Goal: Task Accomplishment & Management: Manage account settings

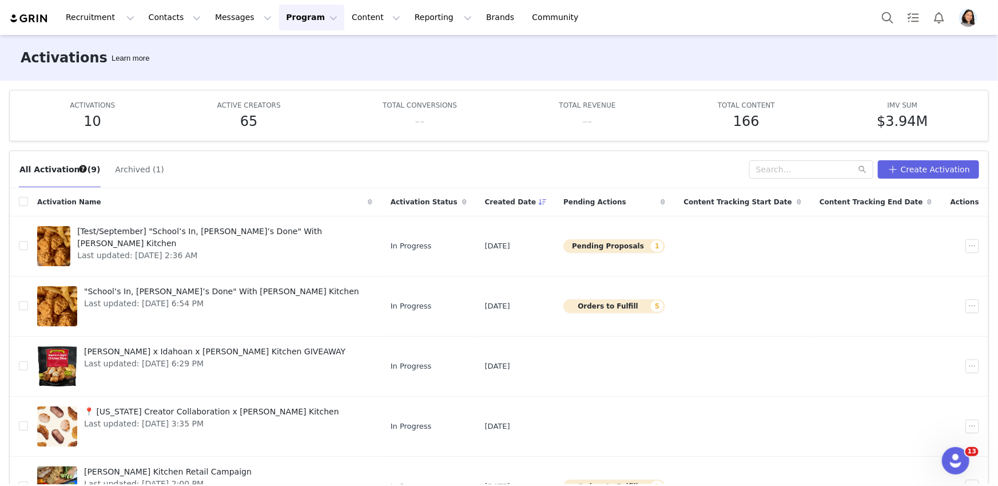
click at [970, 13] on img "Profile" at bounding box center [968, 18] width 18 height 18
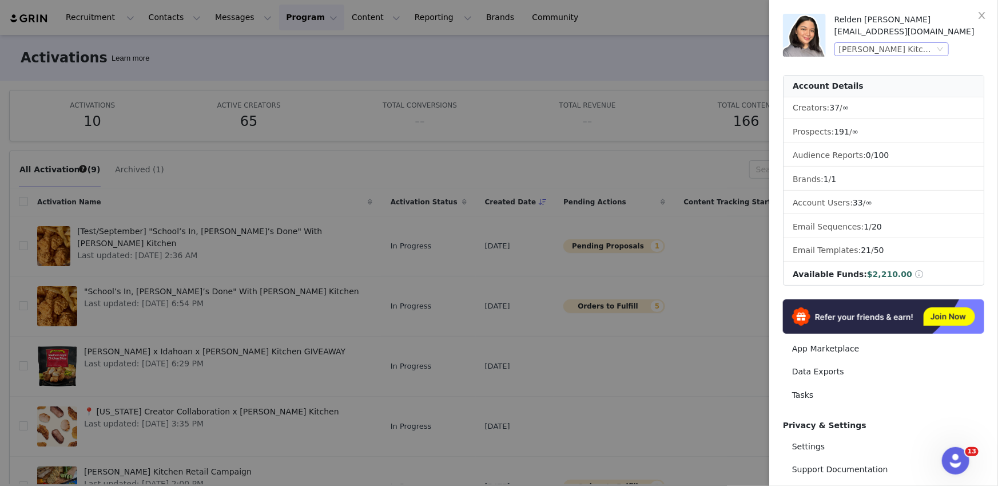
click at [910, 43] on div "Soules Kitchen (Joybyte)" at bounding box center [887, 49] width 96 height 13
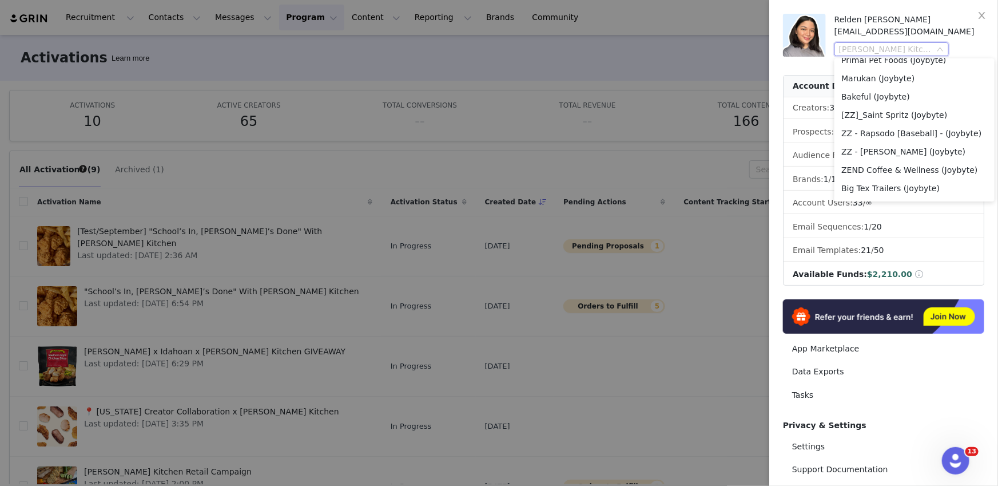
scroll to position [938, 0]
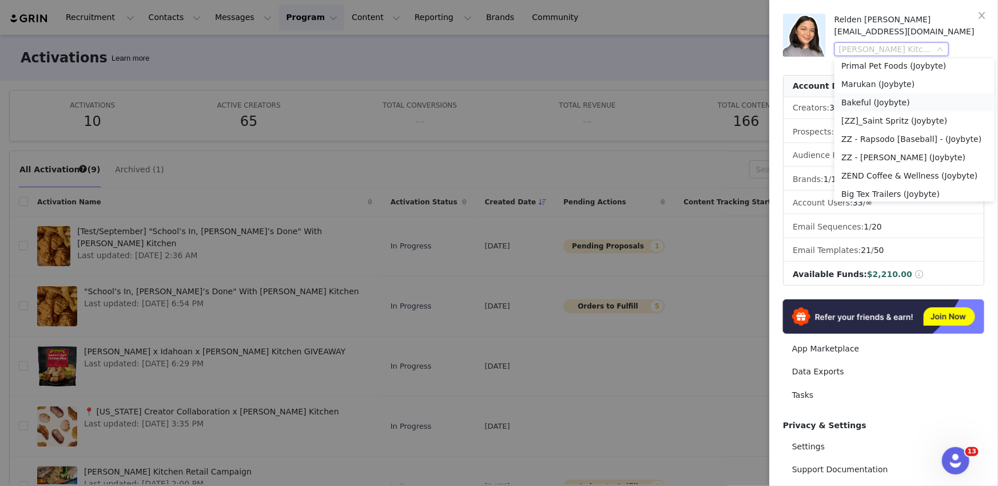
click at [876, 104] on li "Bakeful (Joybyte)" at bounding box center [915, 102] width 160 height 18
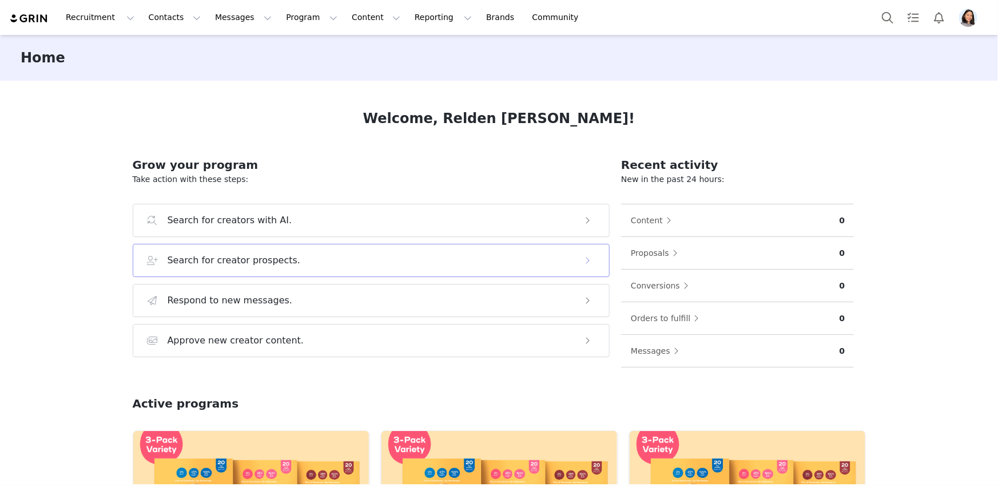
click at [237, 265] on h3 "Search for creator prospects." at bounding box center [234, 260] width 133 height 14
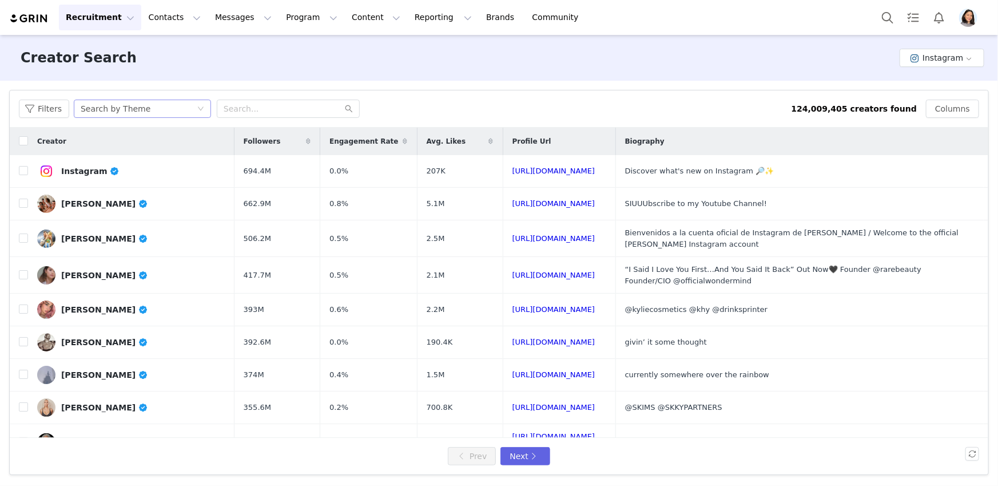
click at [151, 105] on div "Search by Theme" at bounding box center [139, 108] width 116 height 17
click at [145, 161] on li "Search by Creator Look-alike" at bounding box center [143, 168] width 143 height 18
drag, startPoint x: 168, startPoint y: 23, endPoint x: 168, endPoint y: 34, distance: 10.9
click at [168, 23] on button "Contacts Contacts" at bounding box center [175, 18] width 66 height 26
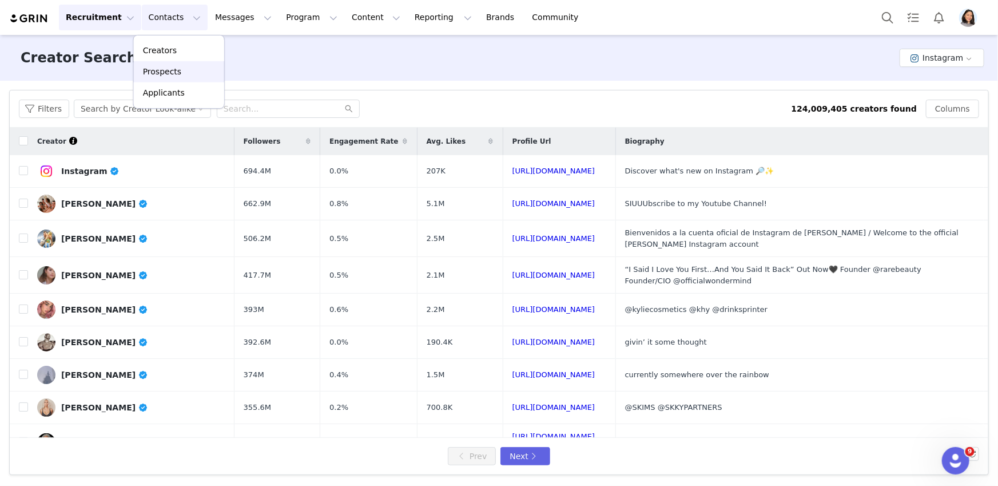
click at [173, 66] on p "Prospects" at bounding box center [162, 72] width 38 height 12
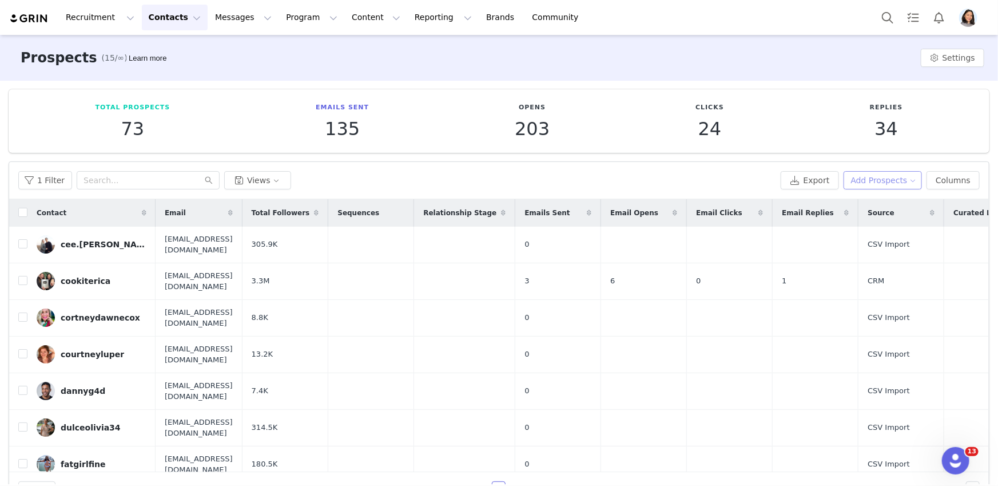
click at [866, 181] on button "Add Prospects" at bounding box center [883, 180] width 79 height 18
click at [854, 203] on span "Add a Prospect" at bounding box center [877, 202] width 60 height 13
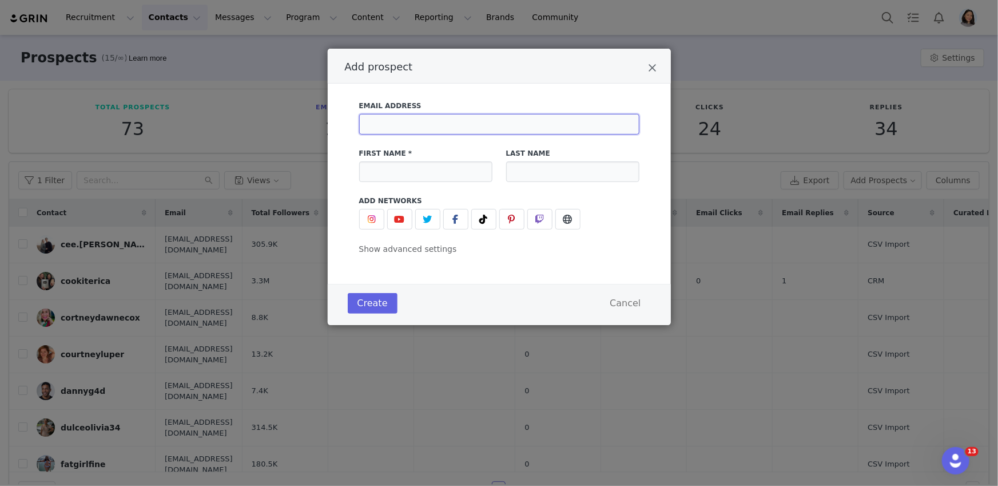
click at [375, 125] on input "Add prospect" at bounding box center [499, 124] width 280 height 21
paste input "[EMAIL_ADDRESS][DOMAIN_NAME]"
type input "[EMAIL_ADDRESS][DOMAIN_NAME]"
click at [483, 228] on button "Add prospect" at bounding box center [483, 219] width 25 height 21
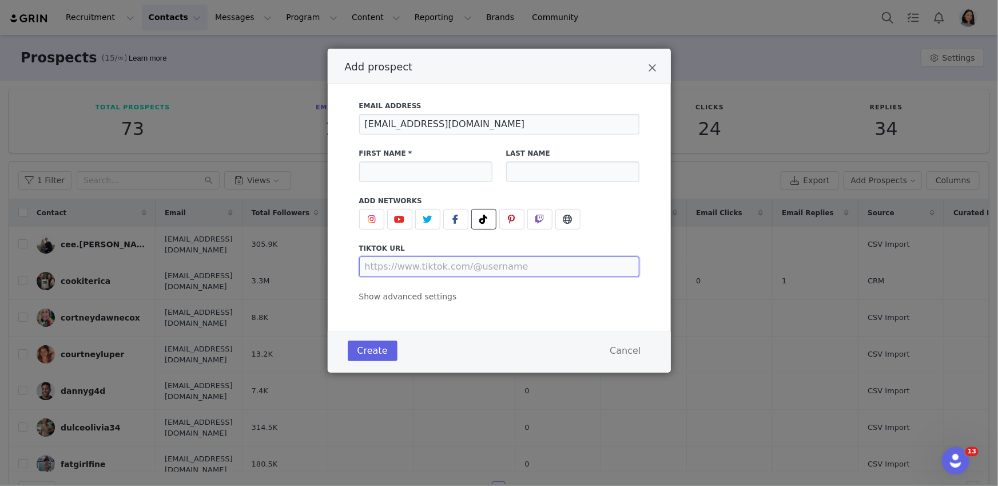
click at [433, 263] on input "Add prospect" at bounding box center [499, 266] width 280 height 21
paste input "[URL][DOMAIN_NAME]"
type input "[URL][DOMAIN_NAME]"
click at [410, 170] on input "Add prospect" at bounding box center [425, 171] width 133 height 21
paste input "halieandkell"
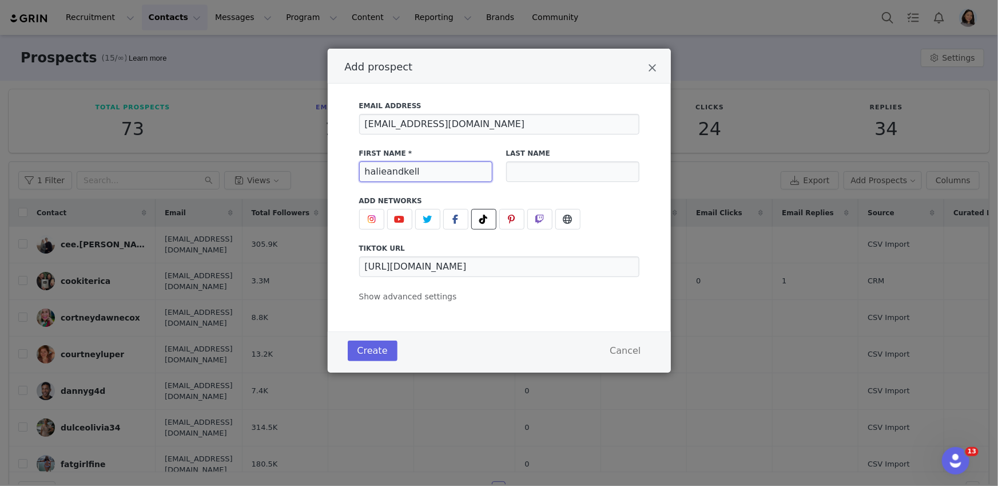
type input "halieandkell"
click at [430, 288] on div "Email Address [EMAIL_ADDRESS][DOMAIN_NAME] First Name * [PERSON_NAME] Last Name…" at bounding box center [499, 198] width 280 height 209
click at [425, 299] on span "Show advanced settings" at bounding box center [408, 296] width 98 height 9
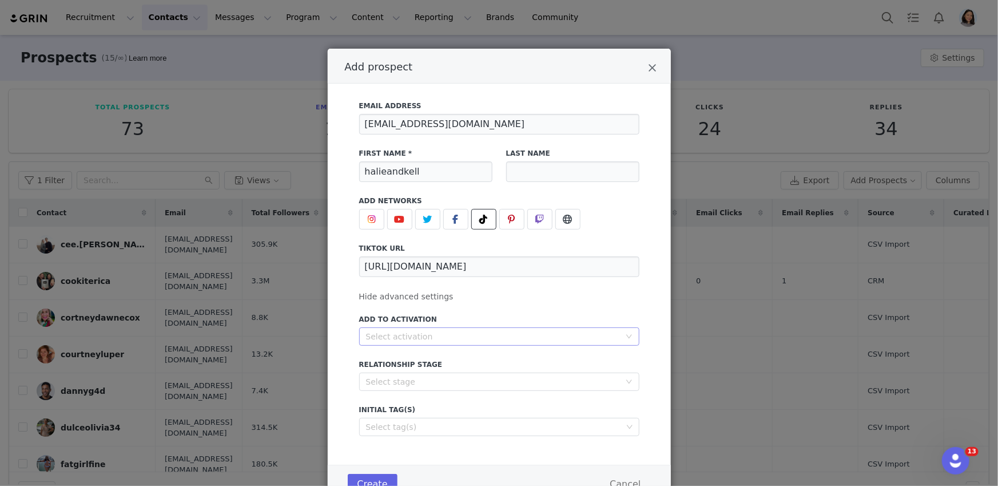
click at [407, 333] on div "Select activation" at bounding box center [493, 336] width 254 height 11
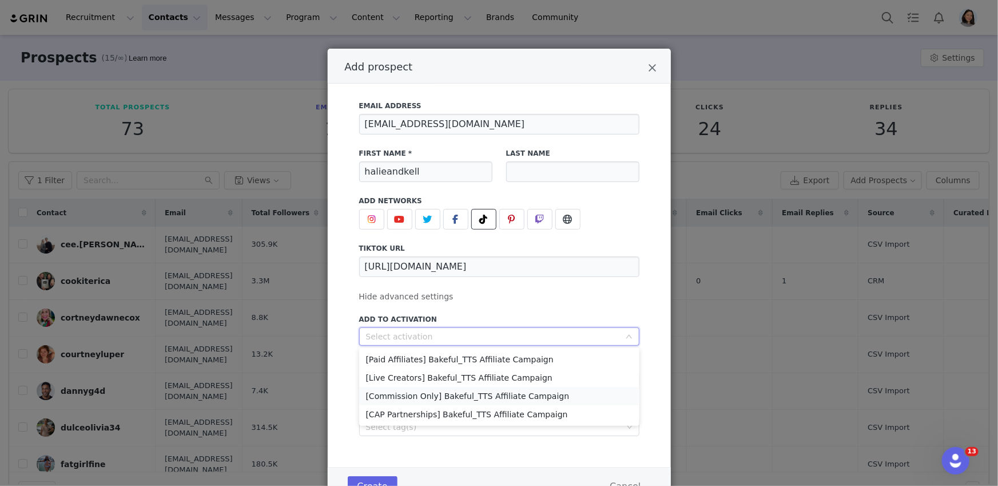
click at [403, 396] on li "[Commission Only] Bakeful_TTS Affiliate Campaign" at bounding box center [499, 396] width 280 height 18
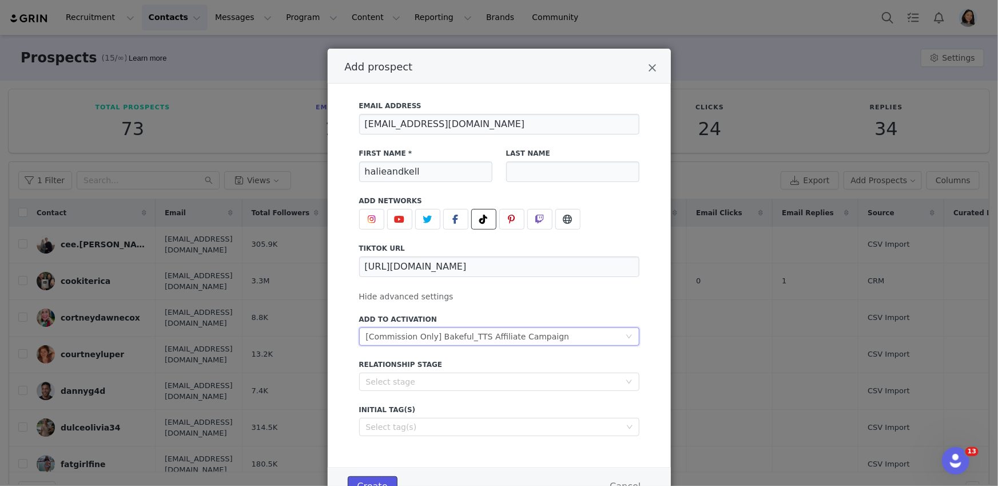
click at [371, 483] on button "Create" at bounding box center [373, 486] width 50 height 21
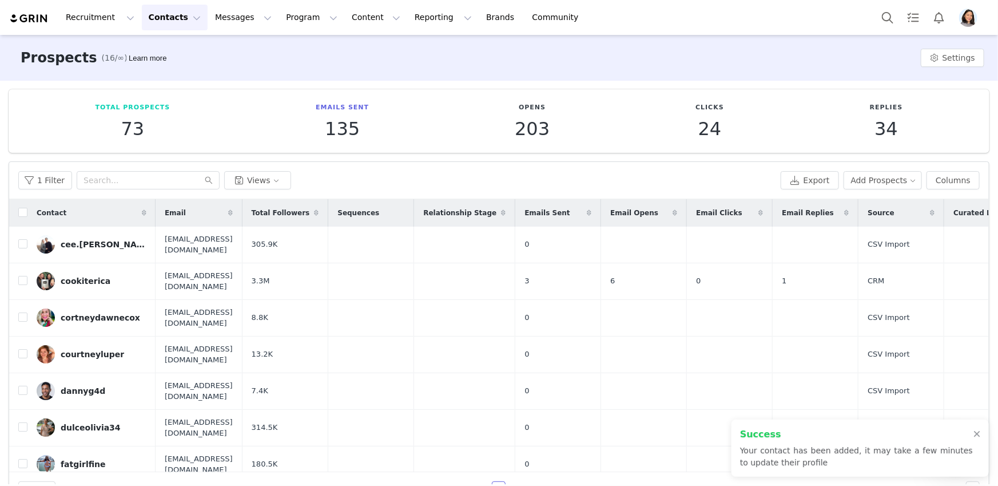
click at [279, 18] on div "Recruitment Recruitment Creator Search Curated Lists Landing Pages Web Extensio…" at bounding box center [499, 243] width 998 height 486
drag, startPoint x: 279, startPoint y: 18, endPoint x: 284, endPoint y: 24, distance: 7.8
click at [279, 18] on button "Program Program" at bounding box center [311, 18] width 65 height 26
click at [293, 51] on p "Activations" at bounding box center [292, 51] width 44 height 12
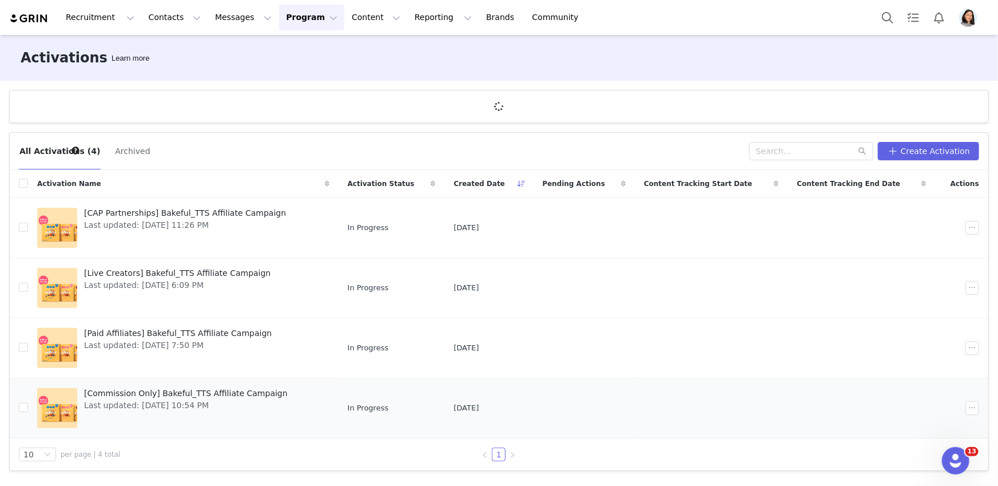
click at [238, 399] on span "Last updated: [DATE] 10:54 PM" at bounding box center [186, 405] width 204 height 12
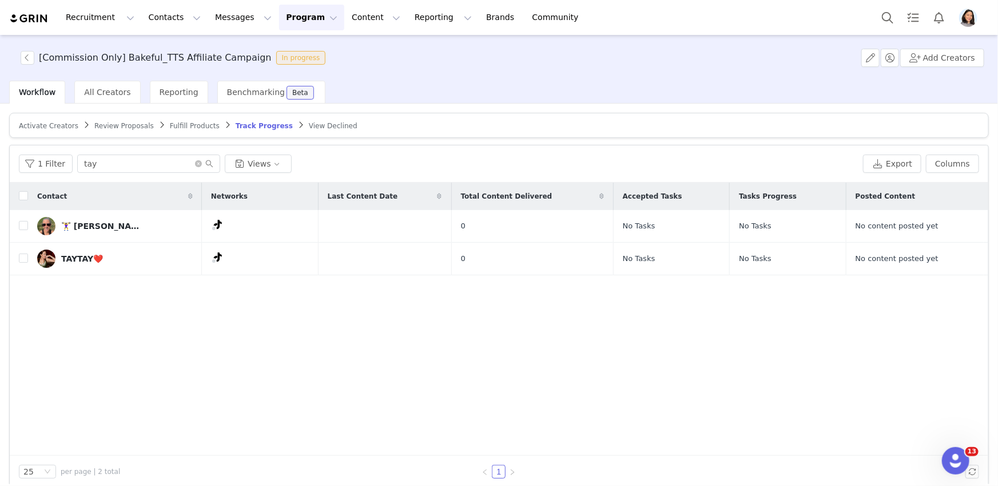
click at [57, 126] on span "Activate Creators" at bounding box center [49, 126] width 60 height 8
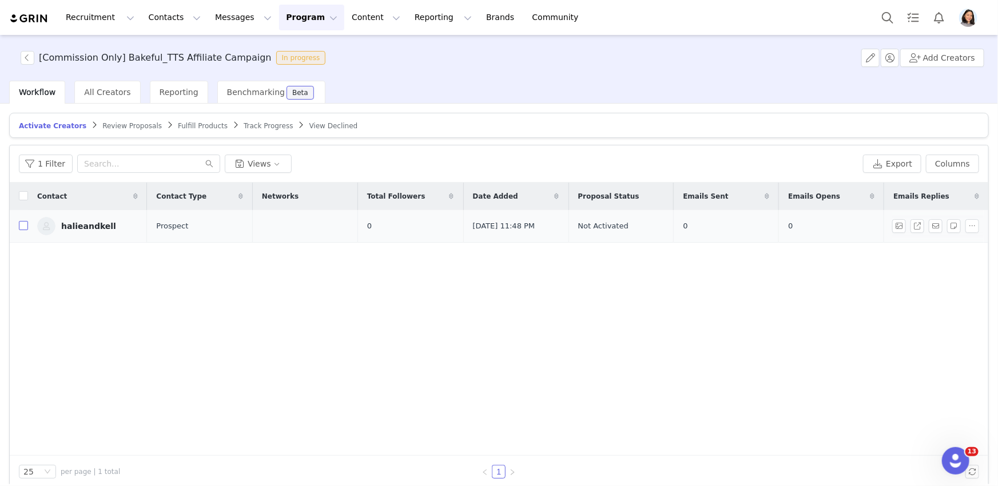
click at [26, 225] on input "checkbox" at bounding box center [23, 225] width 9 height 9
checkbox input "true"
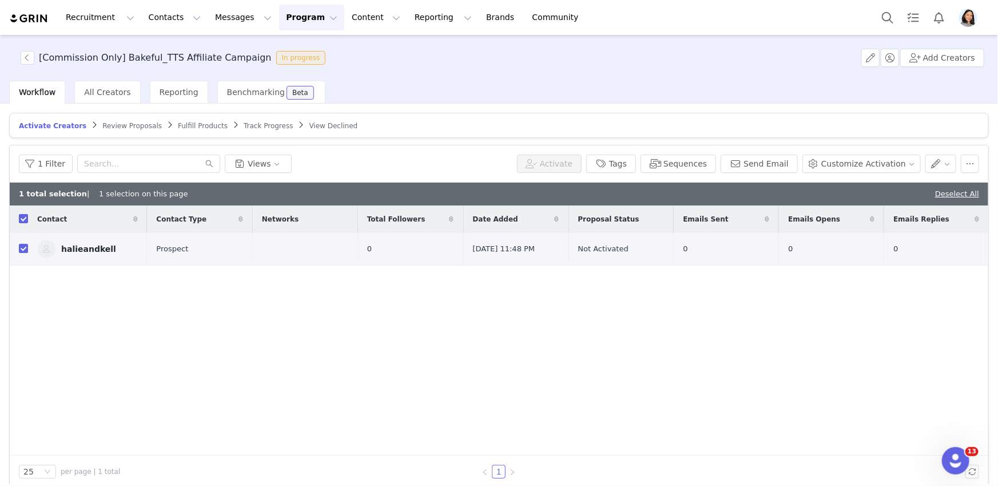
click at [544, 166] on button "Activate" at bounding box center [549, 163] width 65 height 18
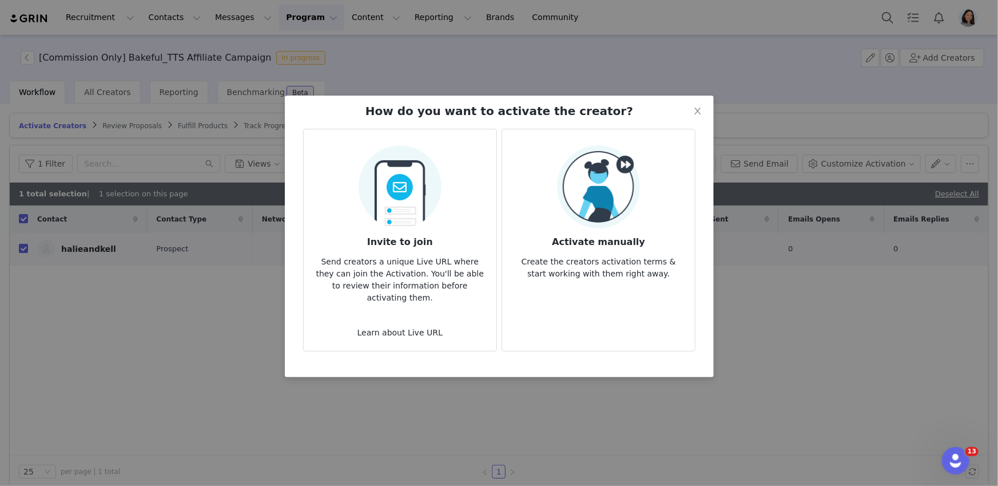
click at [587, 196] on img at bounding box center [598, 186] width 83 height 83
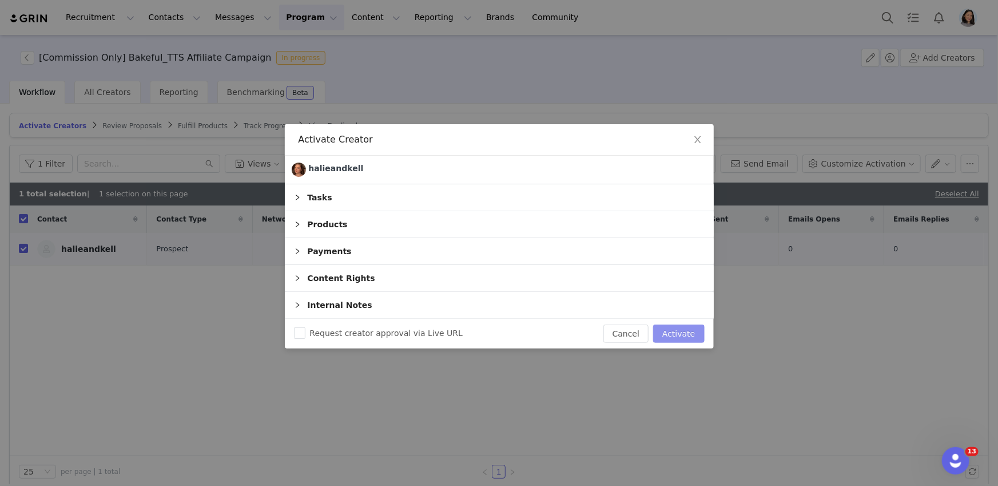
click at [658, 332] on button "Activate" at bounding box center [678, 333] width 51 height 18
checkbox input "false"
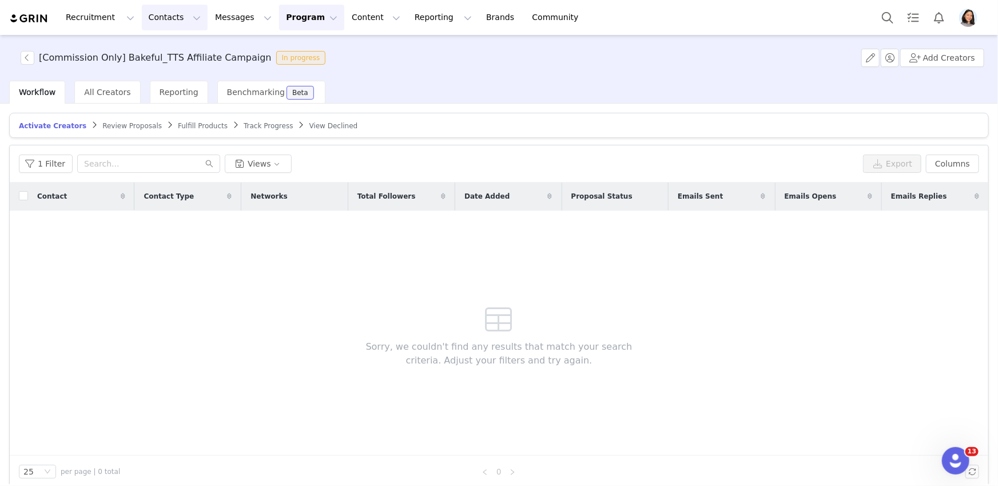
click at [156, 16] on button "Contacts Contacts" at bounding box center [175, 18] width 66 height 26
click at [169, 69] on p "Prospects" at bounding box center [162, 72] width 38 height 12
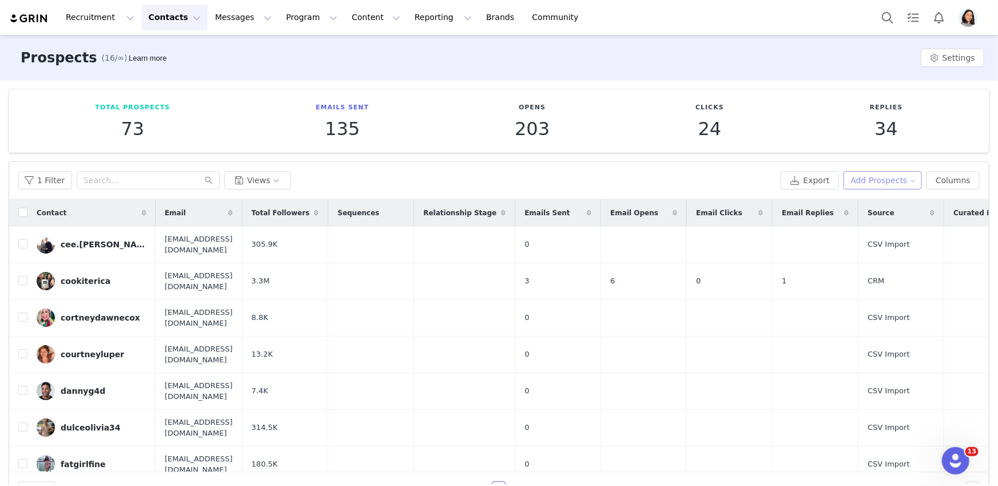
click at [867, 174] on button "Add Prospects" at bounding box center [883, 180] width 79 height 18
click at [849, 204] on span "Add a Prospect" at bounding box center [877, 202] width 60 height 13
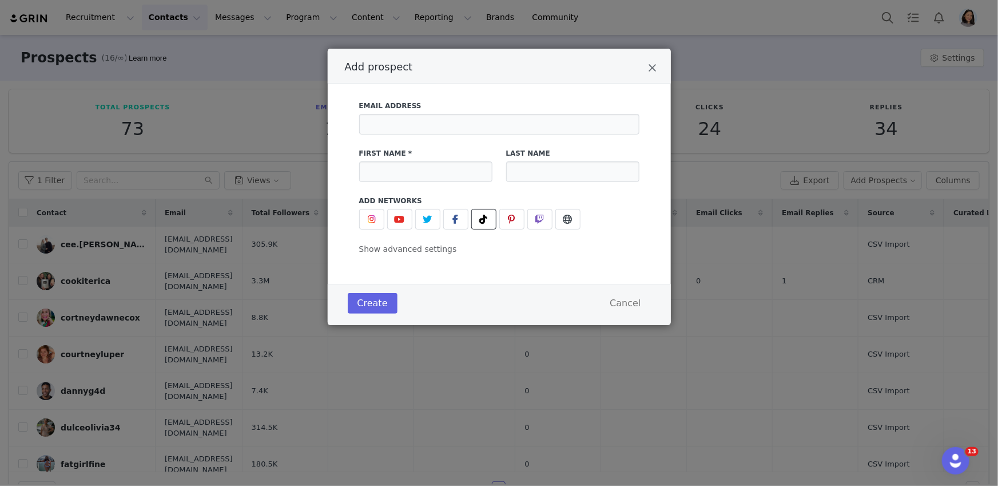
click at [487, 226] on button "Add prospect" at bounding box center [483, 219] width 25 height 21
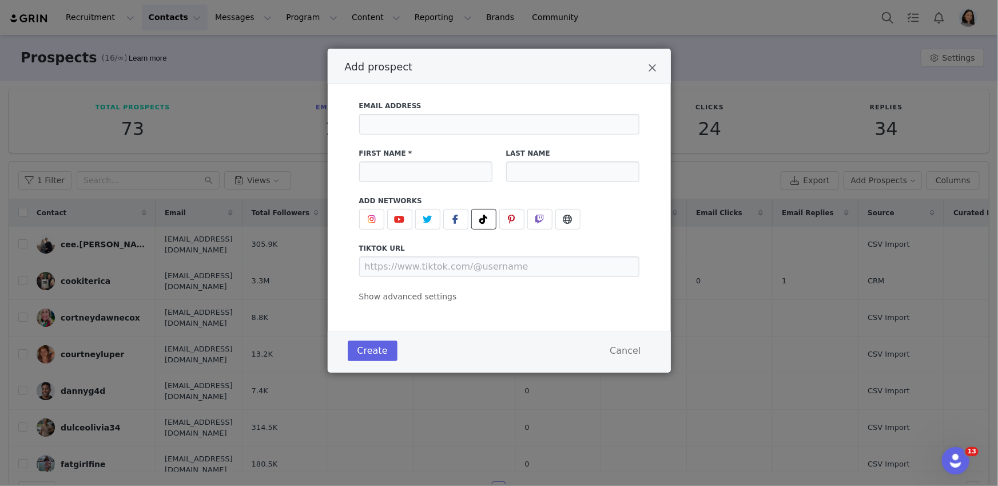
click at [450, 255] on div "tiktok URL" at bounding box center [499, 260] width 280 height 34
click at [445, 260] on input "Add prospect" at bounding box center [499, 266] width 280 height 21
paste input "[EMAIL_ADDRESS][DOMAIN_NAME]"
type input "[URL][DOMAIN_NAME][EMAIL_ADDRESS][DOMAIN_NAME]"
click at [431, 136] on div "Email Address" at bounding box center [499, 117] width 294 height 47
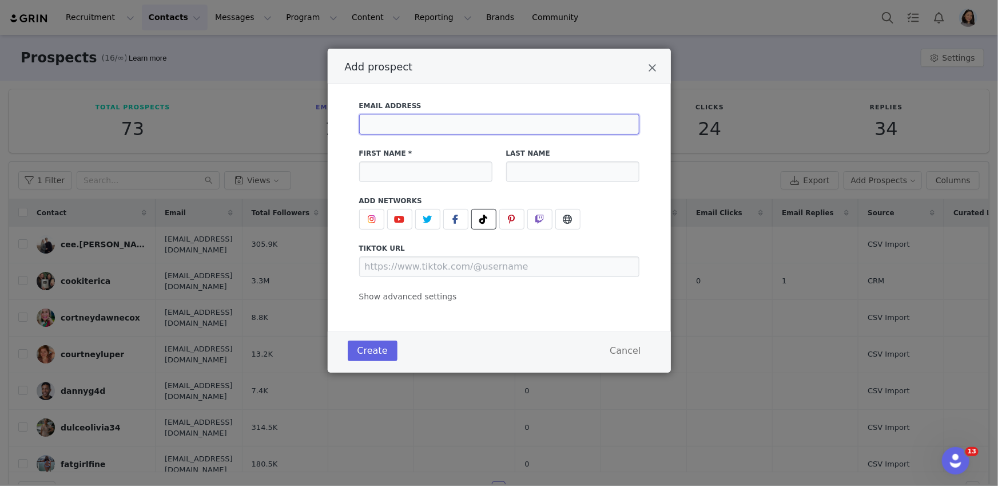
click at [432, 133] on input "Add prospect" at bounding box center [499, 124] width 280 height 21
paste input "[EMAIL_ADDRESS][DOMAIN_NAME]"
type input "[EMAIL_ADDRESS][DOMAIN_NAME]"
click at [483, 273] on input "Add prospect" at bounding box center [499, 266] width 280 height 21
paste input "[URL][DOMAIN_NAME]"
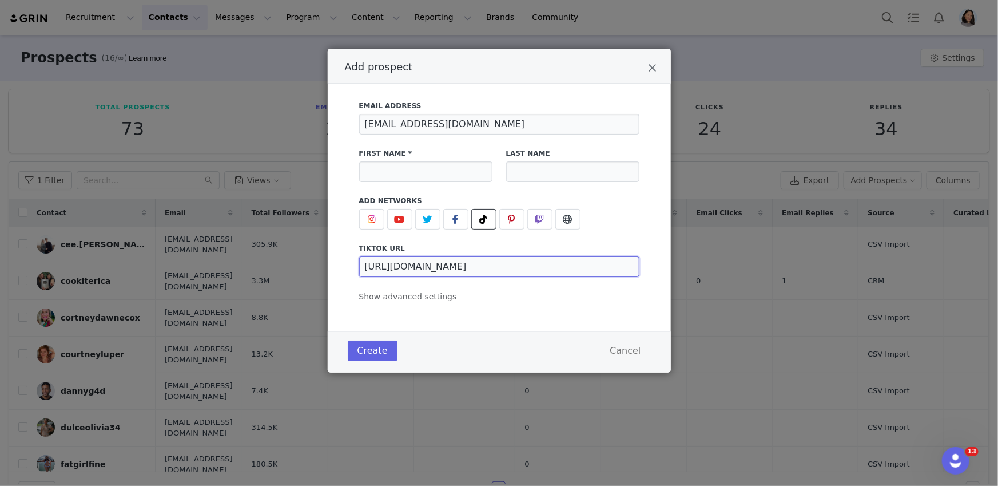
type input "[URL][DOMAIN_NAME]"
click at [422, 174] on input "Add prospect" at bounding box center [425, 171] width 133 height 21
paste input "💙 [PERSON_NAME] 💙 ❌"
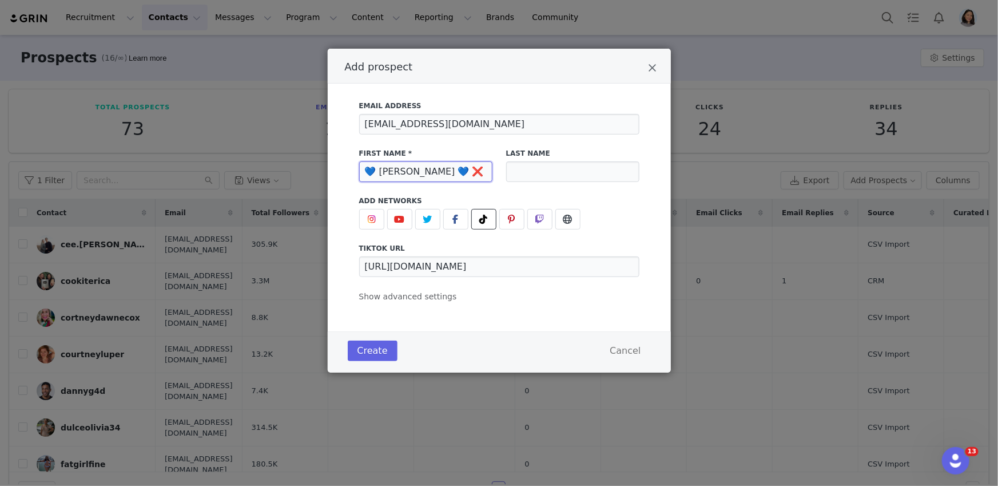
type input "💙 [PERSON_NAME] 💙 ❌"
click at [410, 302] on div "Email Address [EMAIL_ADDRESS][DOMAIN_NAME] First Name * 💙 [PERSON_NAME] 💙 ❌ Las…" at bounding box center [499, 198] width 280 height 209
click at [410, 297] on span "Show advanced settings" at bounding box center [408, 296] width 98 height 9
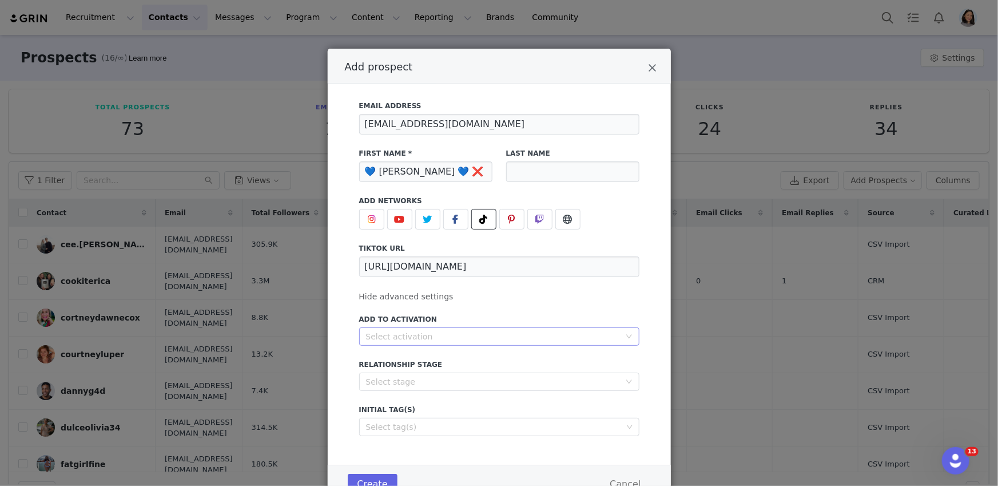
click at [419, 333] on div "Select activation" at bounding box center [493, 336] width 254 height 11
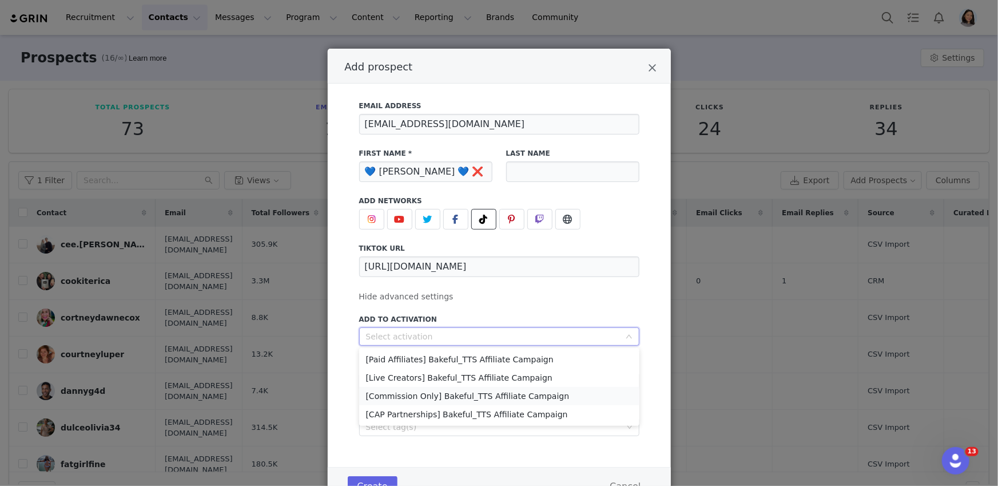
click at [417, 400] on li "[Commission Only] Bakeful_TTS Affiliate Campaign" at bounding box center [499, 396] width 280 height 18
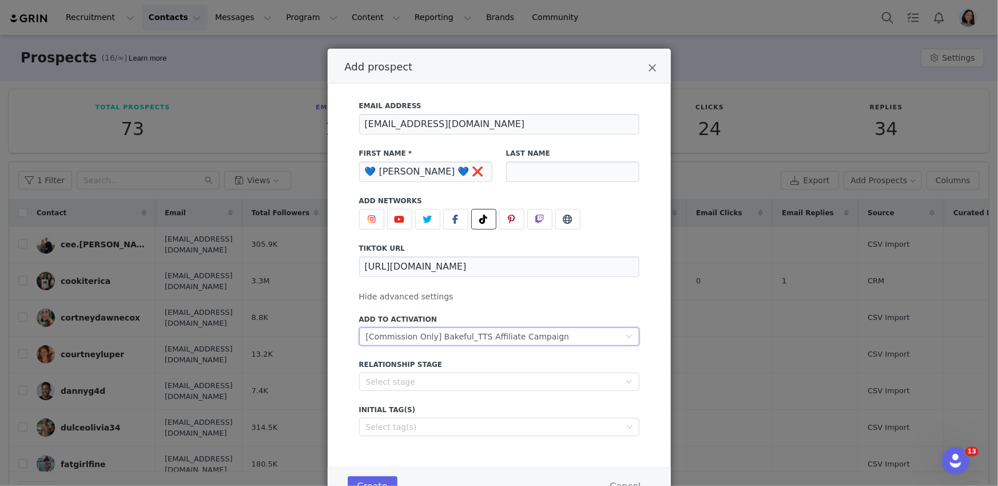
scroll to position [18, 0]
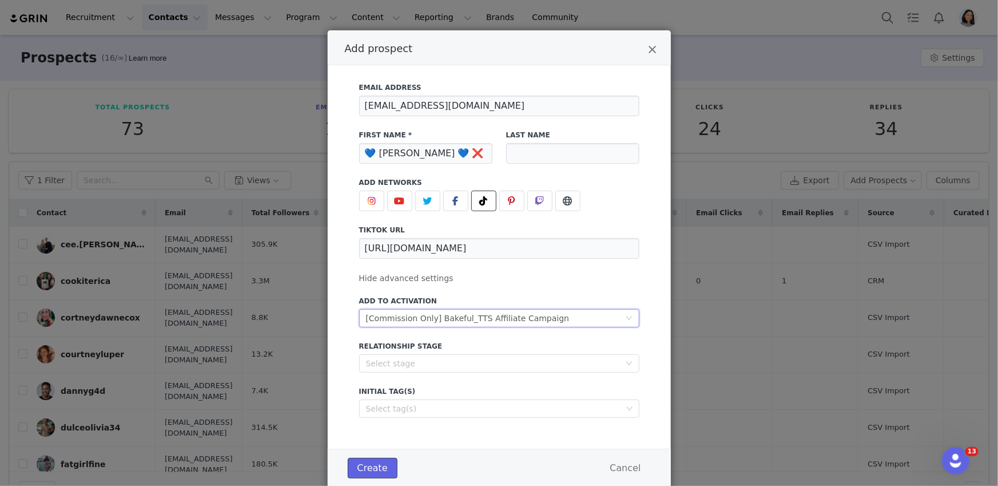
click at [354, 463] on button "Create" at bounding box center [373, 468] width 50 height 21
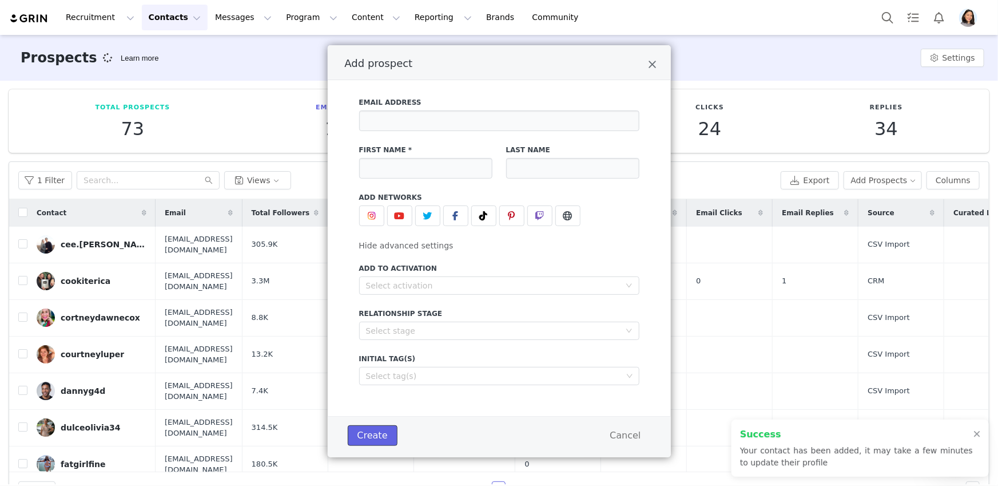
scroll to position [3, 0]
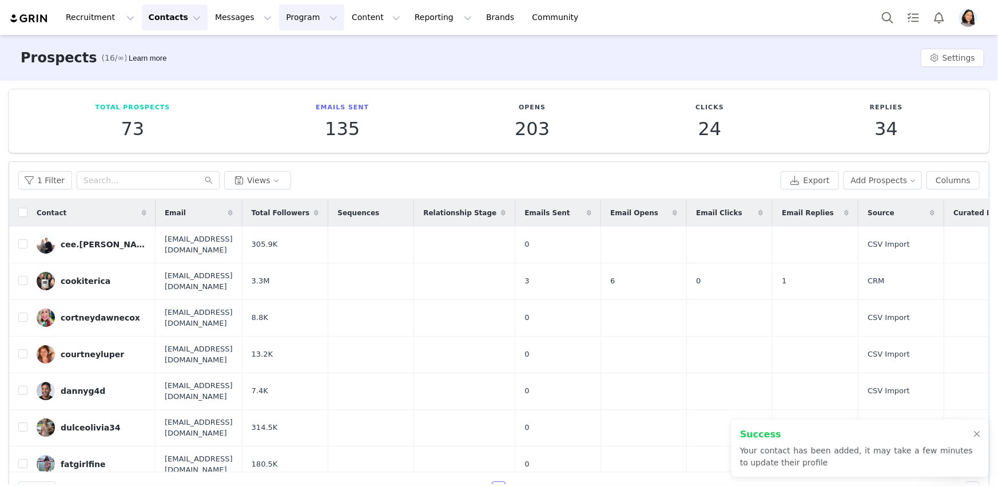
click at [279, 11] on button "Program Program" at bounding box center [311, 18] width 65 height 26
click at [281, 51] on p "Activations" at bounding box center [292, 51] width 44 height 12
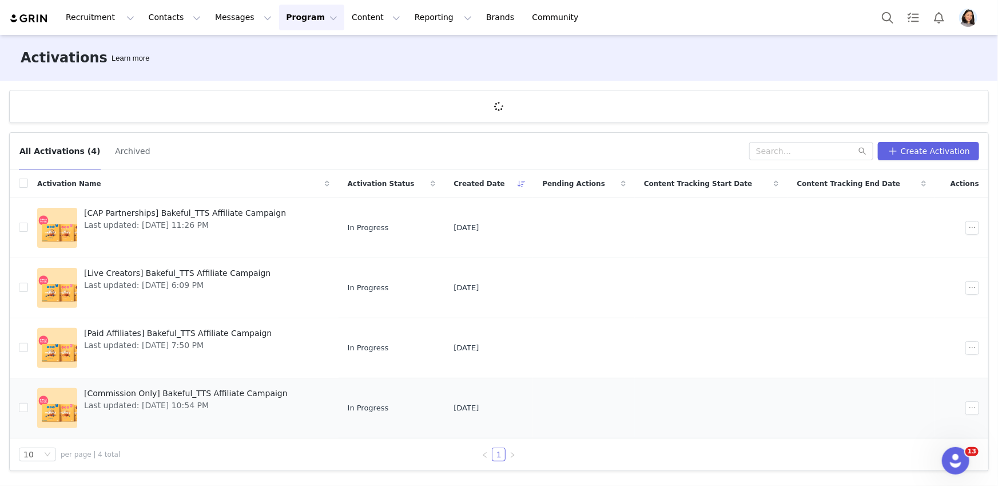
click at [123, 387] on span "[Commission Only] Bakeful_TTS Affiliate Campaign" at bounding box center [186, 393] width 204 height 12
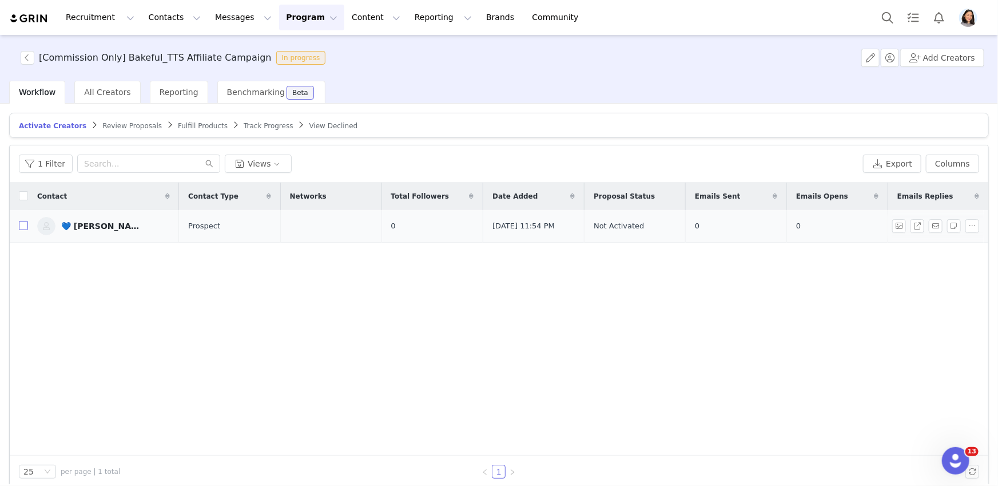
click at [25, 230] on label at bounding box center [23, 226] width 9 height 12
click at [25, 230] on input "checkbox" at bounding box center [23, 225] width 9 height 9
checkbox input "true"
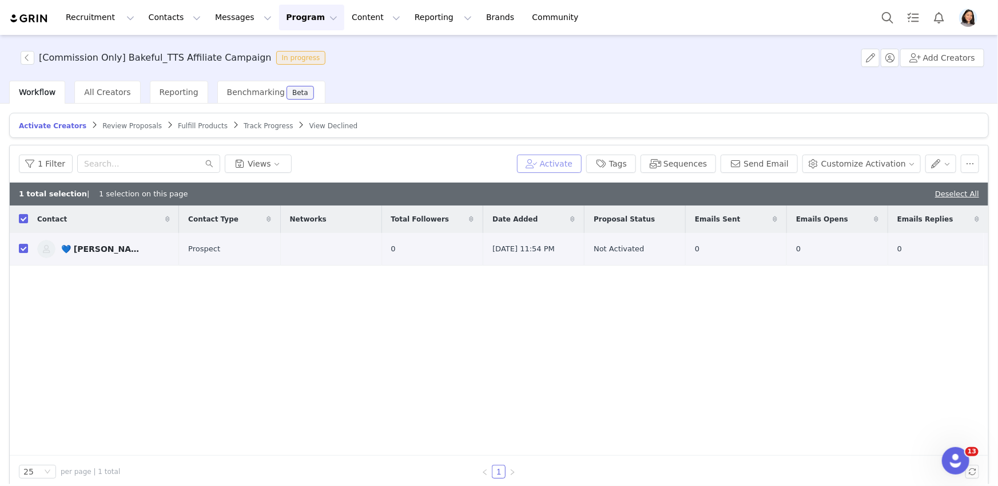
click at [582, 160] on button "Activate" at bounding box center [549, 163] width 65 height 18
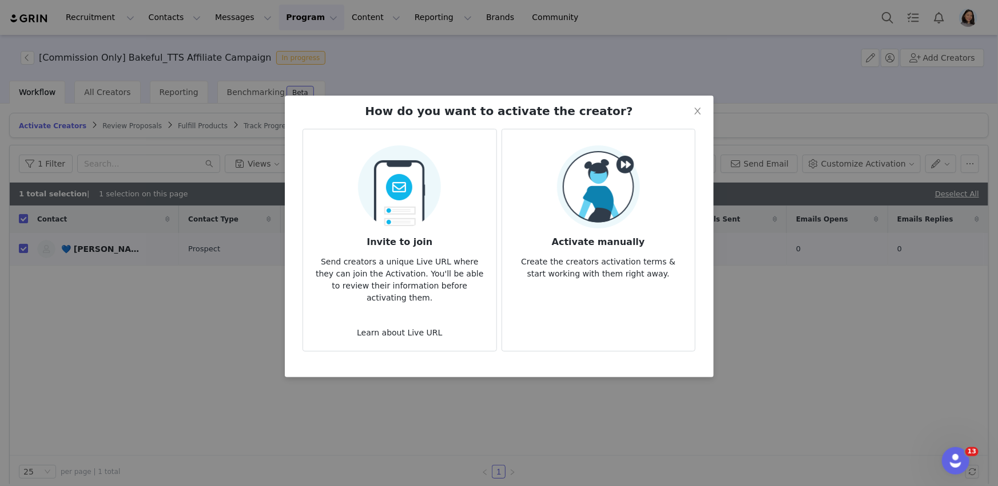
click at [587, 168] on img at bounding box center [598, 186] width 83 height 83
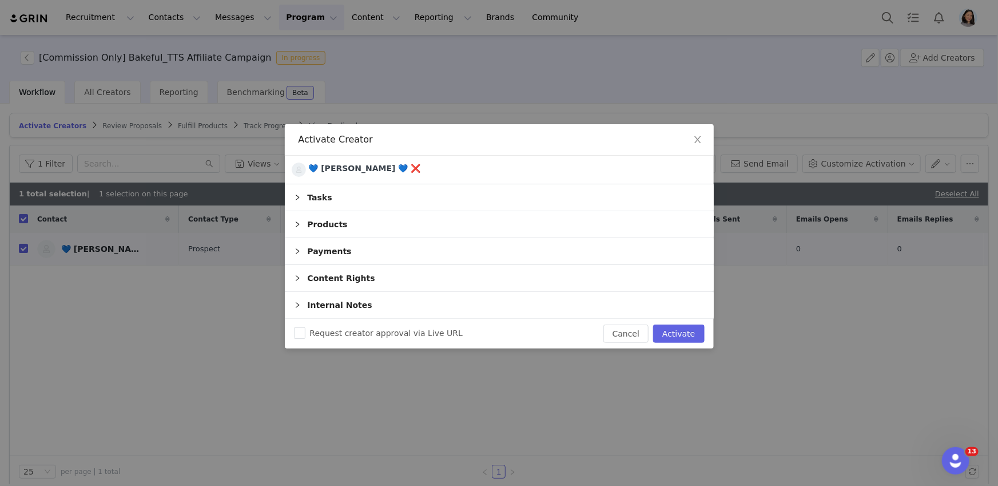
click at [707, 323] on div "Request creator approval via Live URL Cancel Activate" at bounding box center [499, 334] width 429 height 30
click at [667, 336] on button "Activate" at bounding box center [678, 333] width 51 height 18
checkbox input "false"
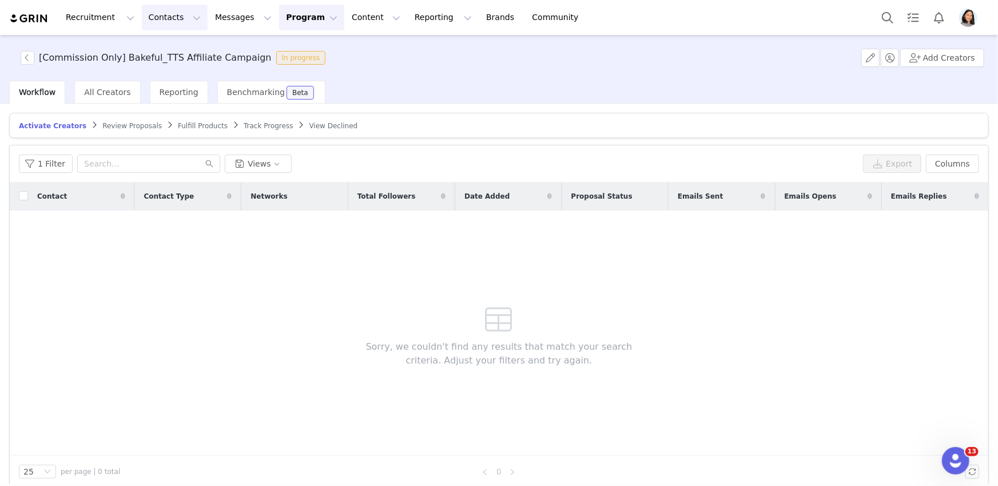
click at [164, 14] on button "Contacts Contacts" at bounding box center [175, 18] width 66 height 26
click at [169, 63] on link "Prospects" at bounding box center [179, 71] width 90 height 21
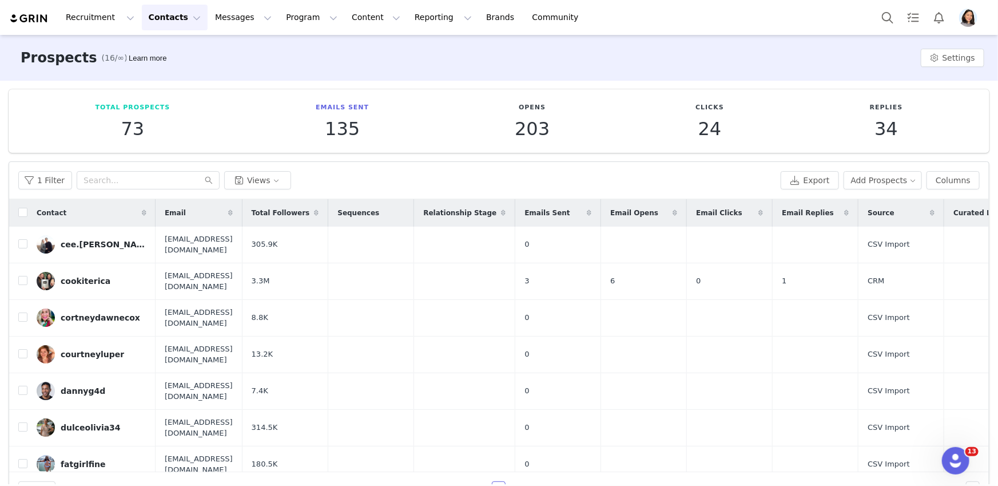
click at [890, 167] on div "1 Filter Views Export Add Prospects Columns" at bounding box center [499, 180] width 980 height 37
click at [886, 173] on button "Add Prospects" at bounding box center [883, 180] width 79 height 18
click at [879, 202] on span "Add a Prospect" at bounding box center [877, 202] width 60 height 13
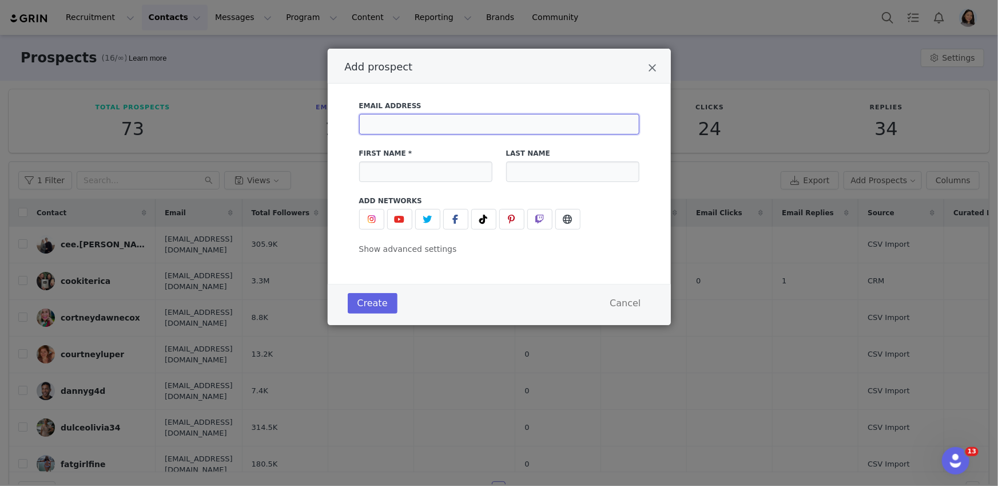
click at [532, 128] on input "Add prospect" at bounding box center [499, 124] width 280 height 21
paste input "[EMAIL_ADDRESS][DOMAIN_NAME]"
type input "[EMAIL_ADDRESS][DOMAIN_NAME]"
click at [475, 221] on button "Add prospect" at bounding box center [483, 219] width 25 height 21
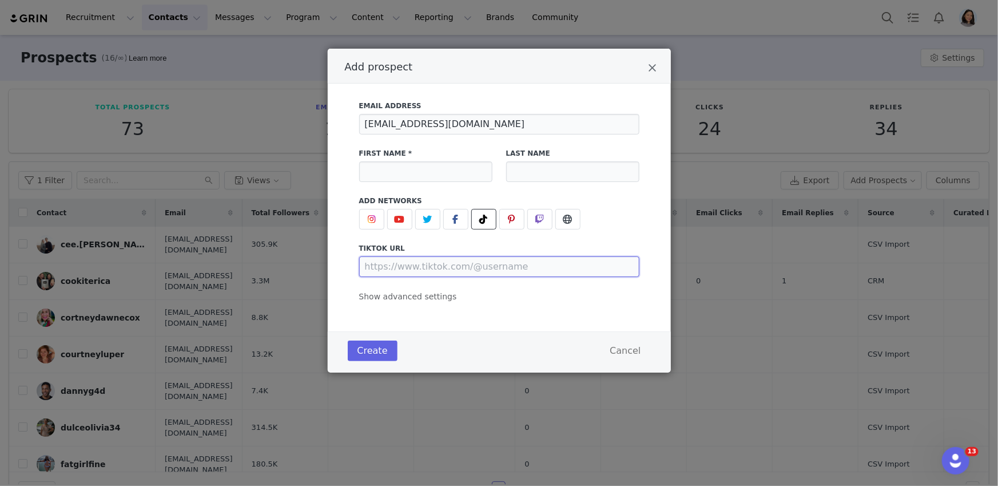
click at [449, 271] on input "Add prospect" at bounding box center [499, 266] width 280 height 21
paste input "[URL][DOMAIN_NAME]"
type input "[URL][DOMAIN_NAME]"
click at [402, 168] on input "Add prospect" at bounding box center [425, 171] width 133 height 21
paste input "twinmom2girls"
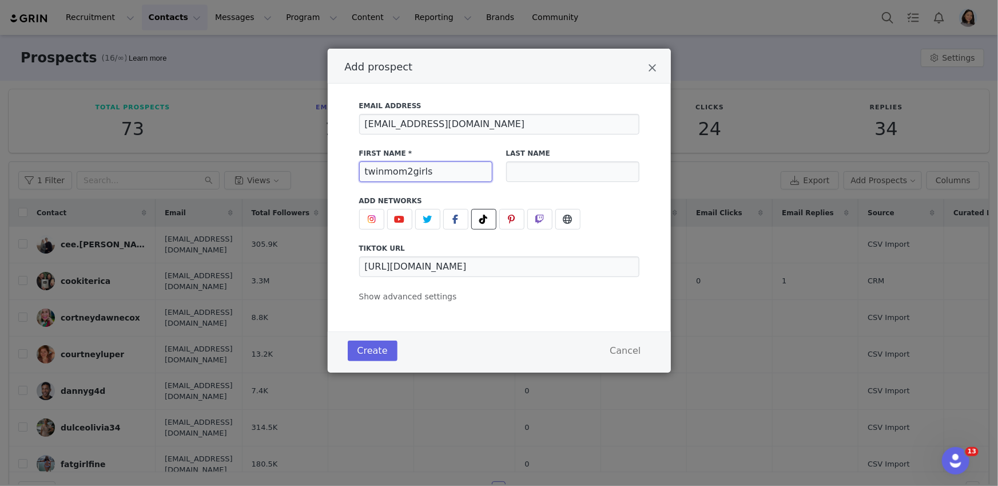
type input "twinmom2girls"
click at [410, 301] on div "Email Address [EMAIL_ADDRESS][DOMAIN_NAME] First Name * twinmom2girls Last Name…" at bounding box center [499, 198] width 280 height 209
click at [414, 289] on div "Email Address [EMAIL_ADDRESS][DOMAIN_NAME] First Name * twinmom2girls Last Name…" at bounding box center [499, 198] width 280 height 209
drag, startPoint x: 412, startPoint y: 293, endPoint x: 412, endPoint y: 305, distance: 11.4
click at [412, 294] on span "Show advanced settings" at bounding box center [408, 296] width 98 height 9
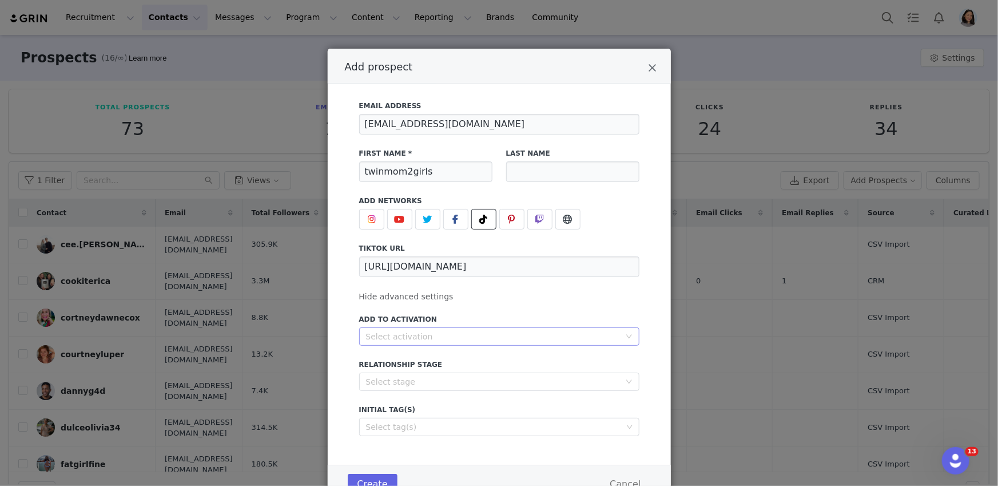
click at [405, 335] on div "Select activation" at bounding box center [493, 336] width 254 height 11
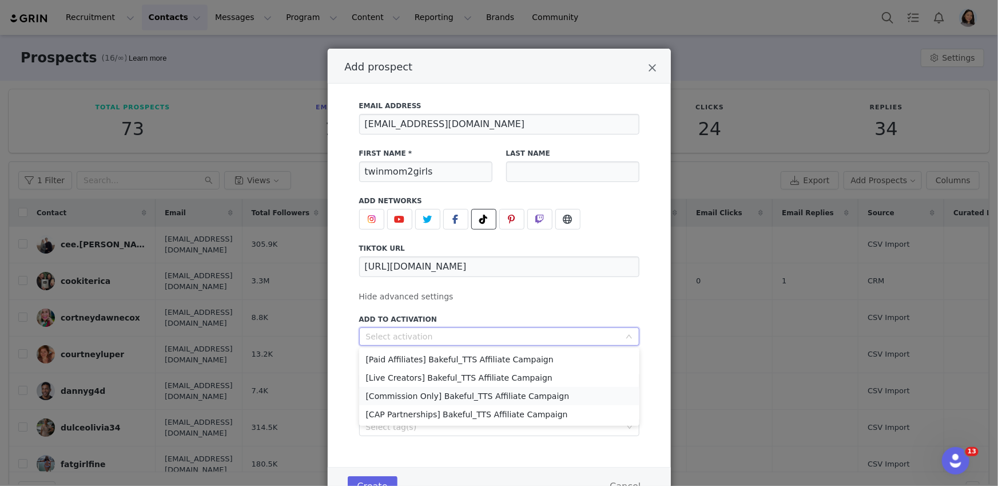
click at [402, 397] on li "[Commission Only] Bakeful_TTS Affiliate Campaign" at bounding box center [499, 396] width 280 height 18
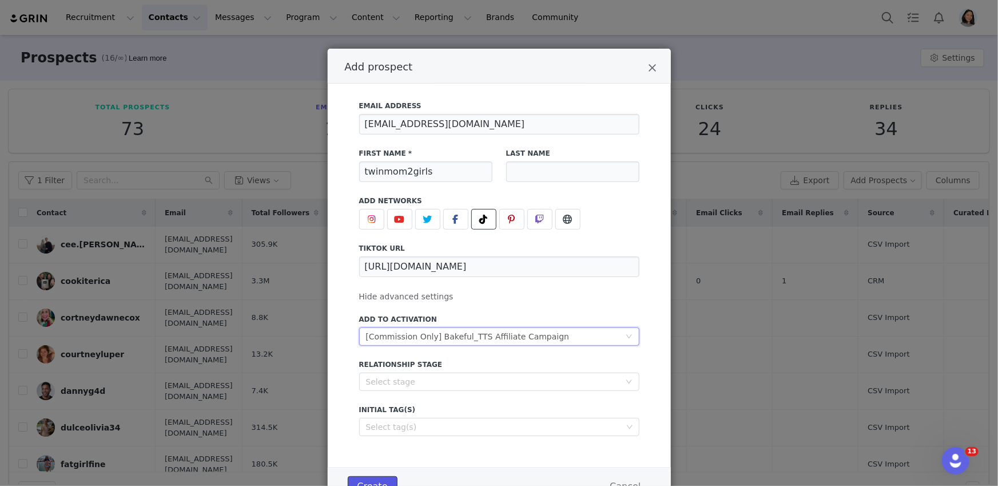
click at [378, 480] on button "Create" at bounding box center [373, 486] width 50 height 21
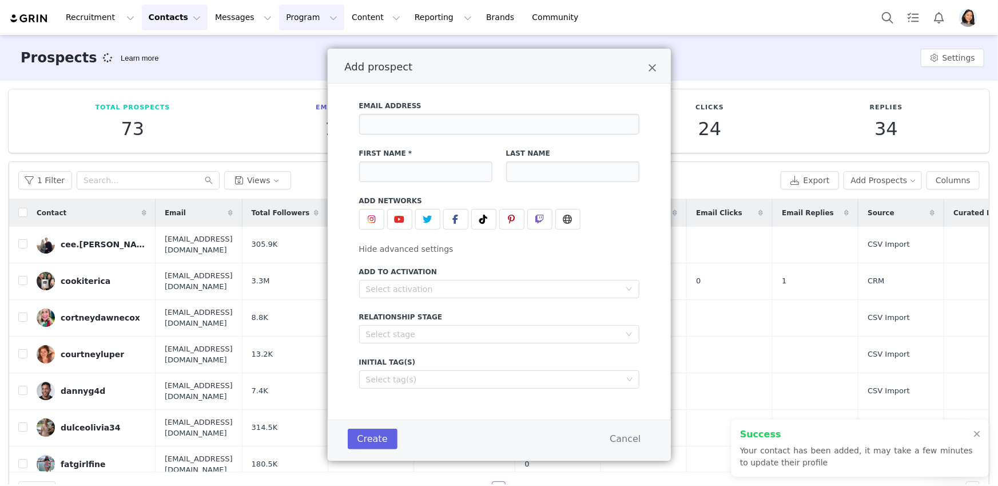
click at [298, 19] on button "Program Program" at bounding box center [311, 18] width 65 height 26
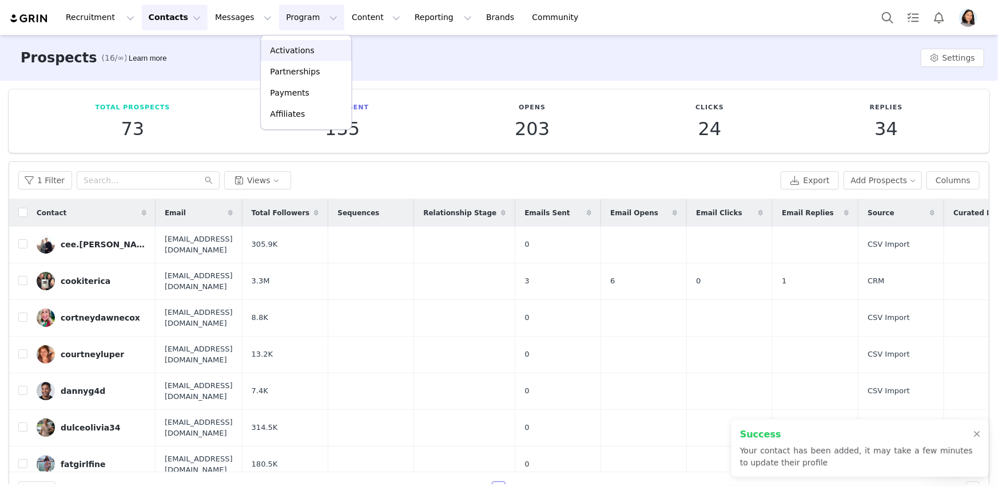
click at [295, 51] on p "Activations" at bounding box center [292, 51] width 44 height 12
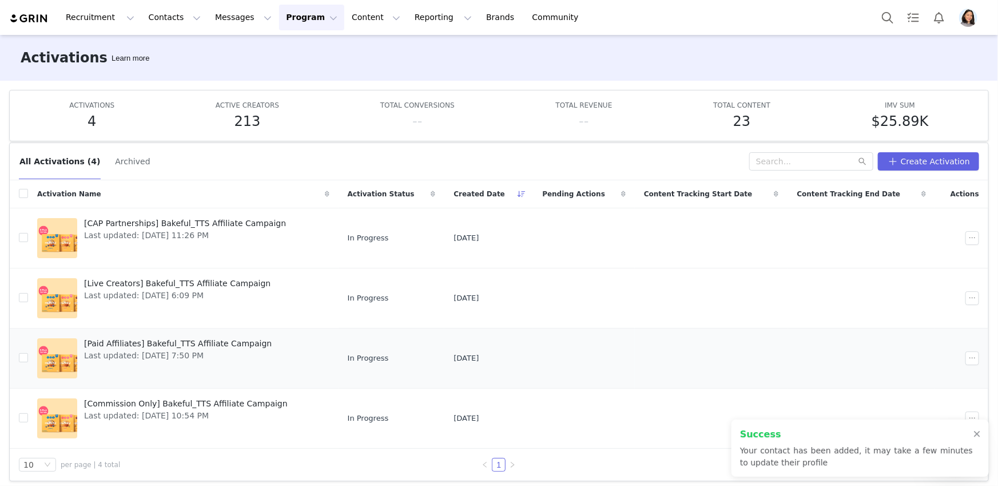
scroll to position [13, 0]
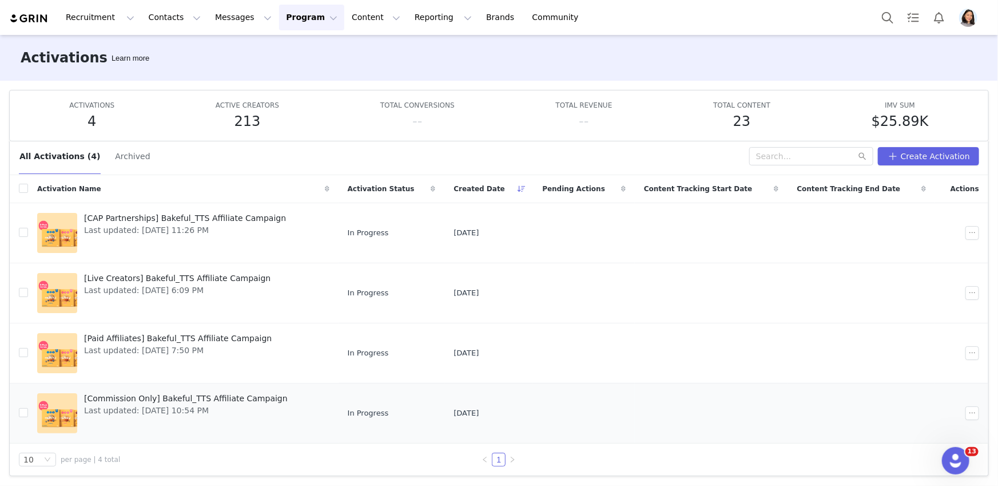
click at [125, 402] on span "[Commission Only] Bakeful_TTS Affiliate Campaign" at bounding box center [186, 398] width 204 height 12
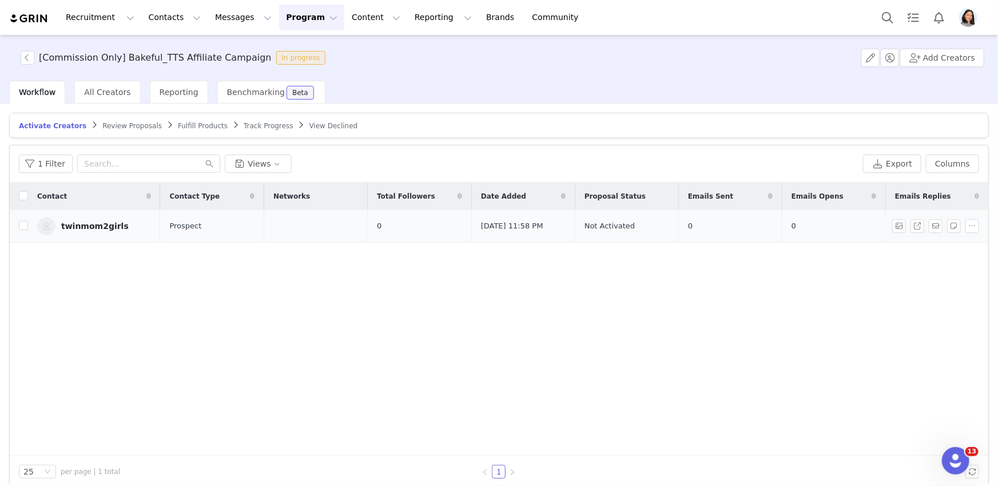
click at [29, 224] on td "twinmom2girls" at bounding box center [94, 226] width 132 height 33
click at [28, 225] on td "twinmom2girls" at bounding box center [94, 226] width 132 height 33
click at [28, 226] on td "twinmom2girls" at bounding box center [94, 226] width 132 height 33
click at [26, 225] on input "checkbox" at bounding box center [23, 225] width 9 height 9
checkbox input "true"
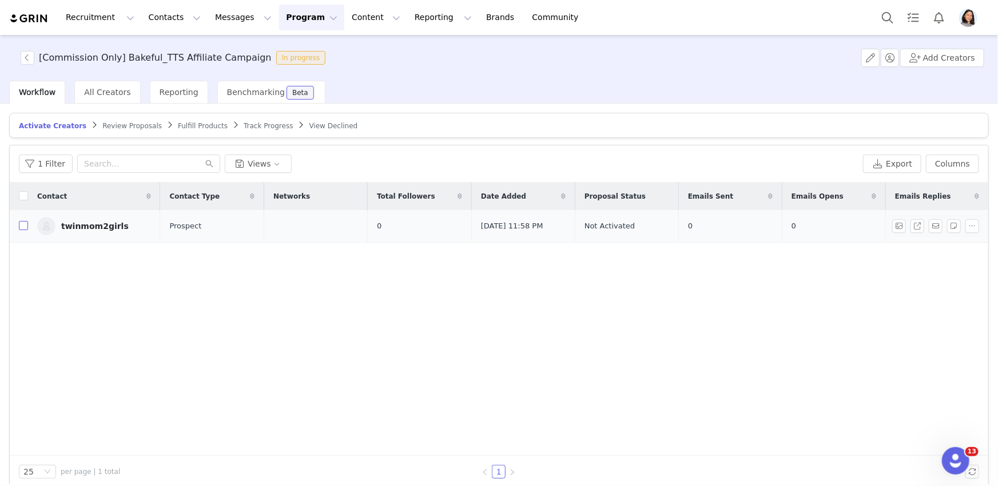
checkbox input "true"
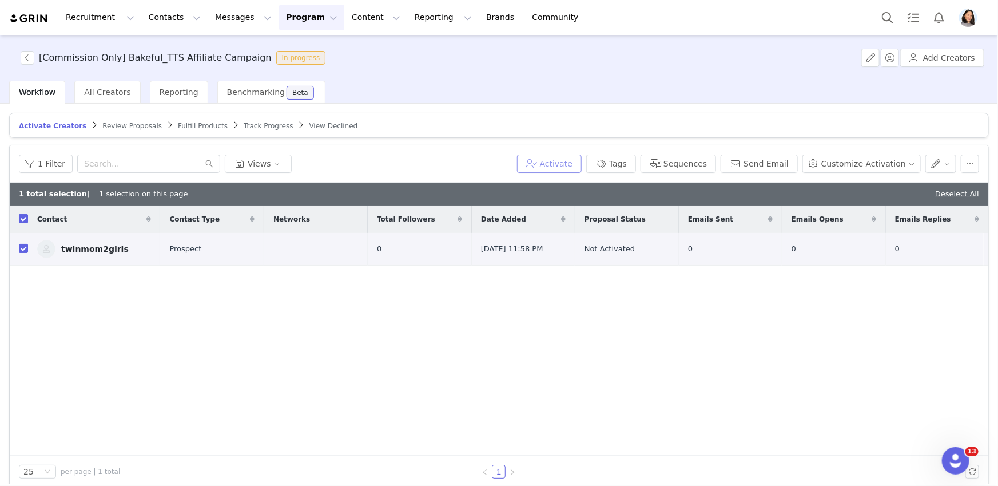
click at [576, 164] on button "Activate" at bounding box center [549, 163] width 65 height 18
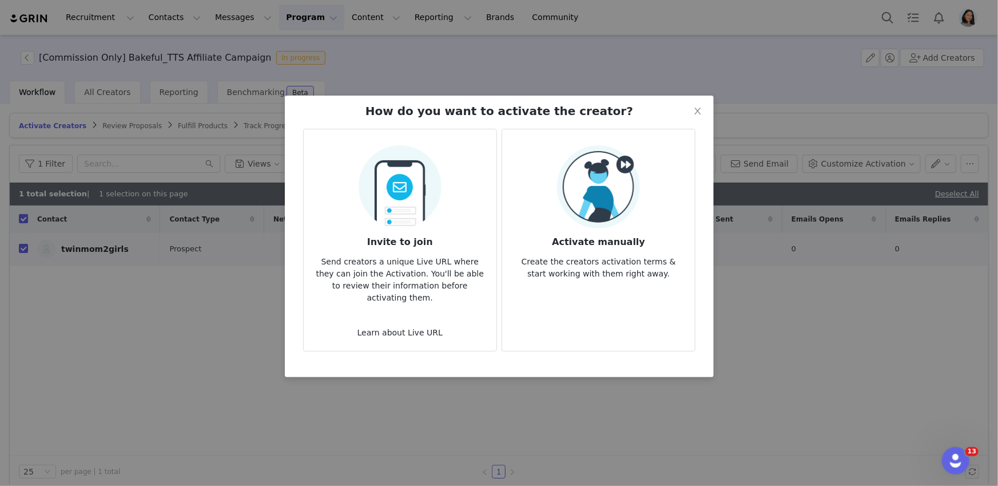
click at [590, 189] on img at bounding box center [598, 186] width 83 height 83
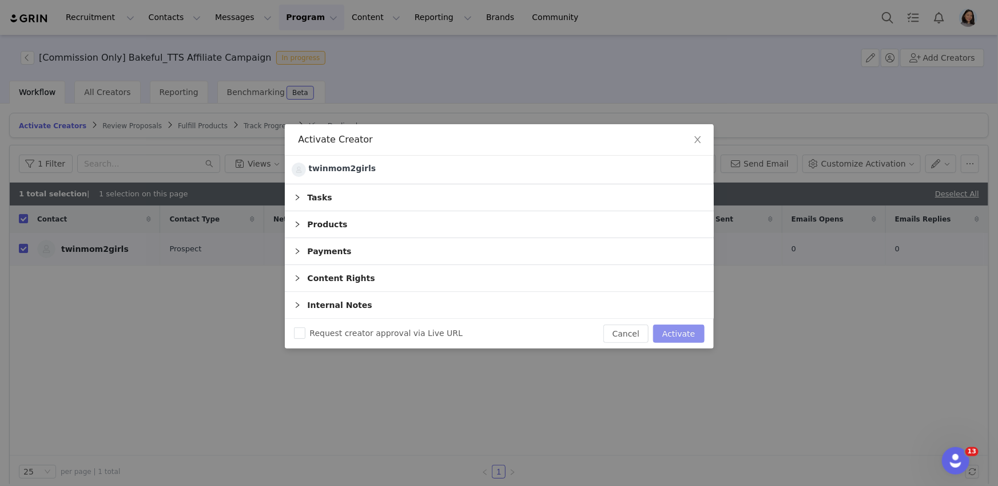
click at [669, 340] on button "Activate" at bounding box center [678, 333] width 51 height 18
checkbox input "false"
